Goal: Obtain resource: Obtain resource

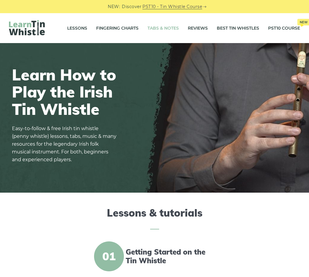
click at [172, 27] on link "Tabs & Notes" at bounding box center [163, 28] width 31 height 15
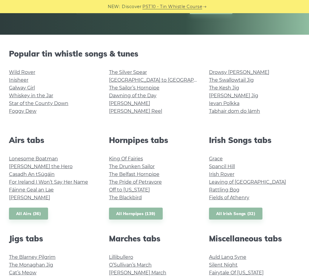
scroll to position [152, 0]
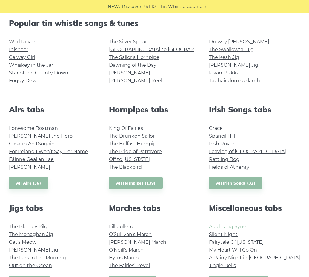
click at [224, 226] on link "Auld Lang Syne" at bounding box center [227, 227] width 37 height 6
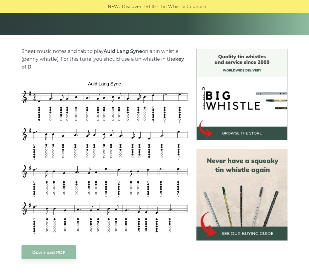
scroll to position [152, 0]
